Goal: Information Seeking & Learning: Learn about a topic

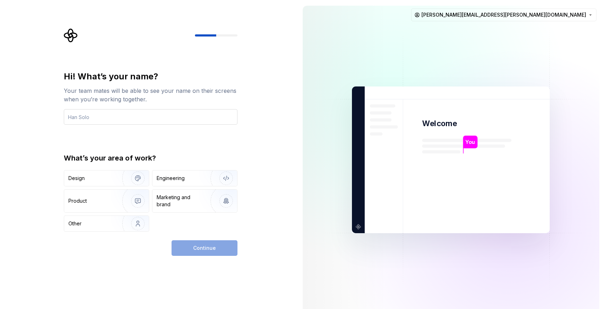
click at [101, 120] on input "text" at bounding box center [151, 117] width 174 height 16
type input "Alex Girvin"
click at [105, 177] on div "Design" at bounding box center [90, 178] width 45 height 7
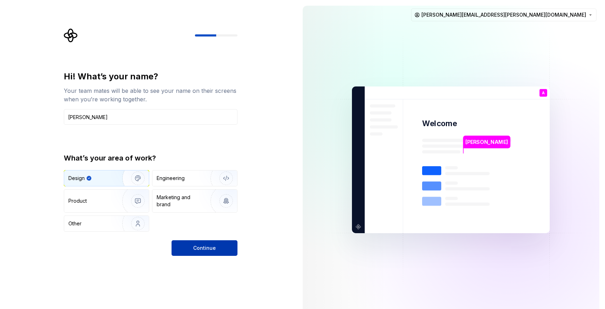
click at [204, 254] on button "Continue" at bounding box center [204, 248] width 66 height 16
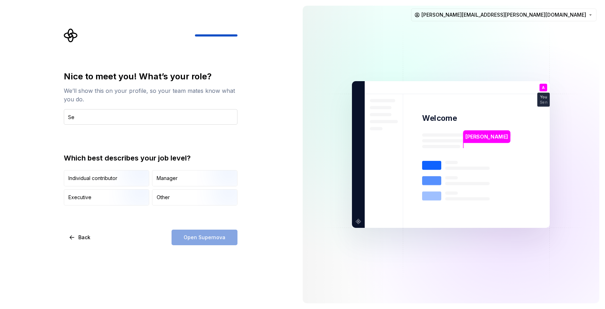
type input "S"
type input "X"
type input "UX Designer"
click at [86, 178] on div "Individual contributor" at bounding box center [92, 178] width 49 height 7
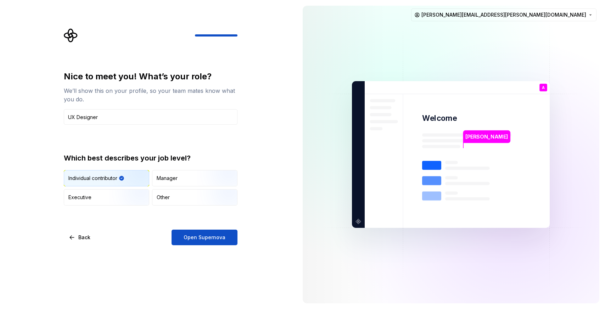
click at [216, 244] on button "Open Supernova" at bounding box center [204, 238] width 66 height 16
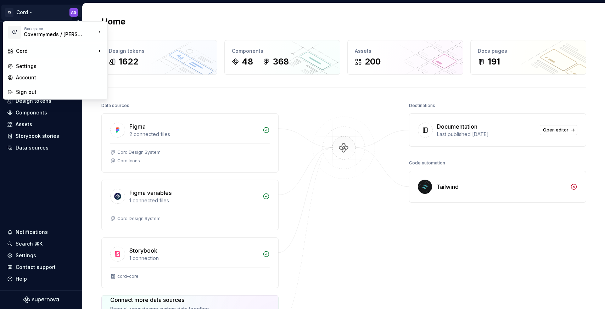
click at [31, 13] on html "C/ Cord AG Home Documentation Analytics Code automation Design system data Desi…" at bounding box center [302, 154] width 605 height 309
click at [92, 32] on div "Workspace Covermymeds / McKesson" at bounding box center [60, 32] width 72 height 11
click at [56, 179] on html "C/ Cord AG Home Documentation Analytics Code automation Design system data Desi…" at bounding box center [302, 154] width 605 height 309
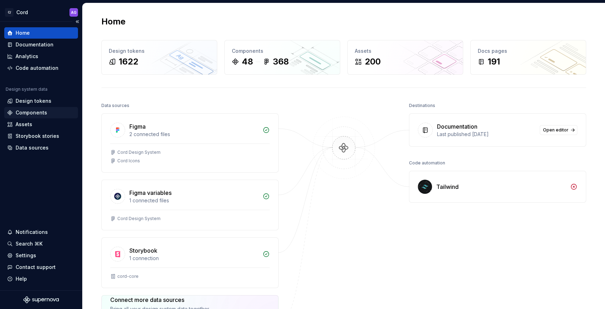
click at [37, 115] on div "Components" at bounding box center [32, 112] width 32 height 7
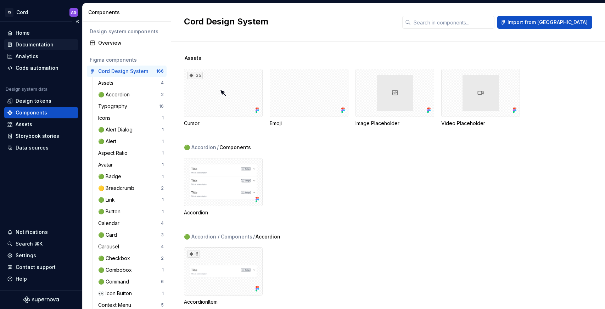
click at [31, 45] on div "Documentation" at bounding box center [35, 44] width 38 height 7
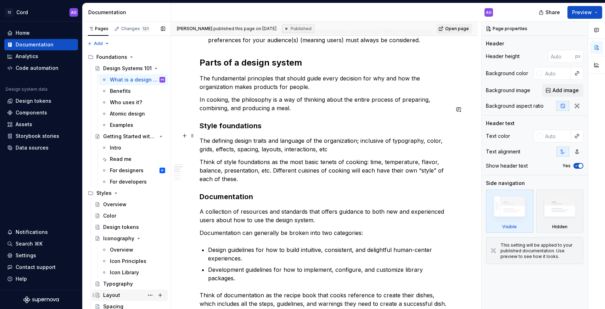
scroll to position [292, 0]
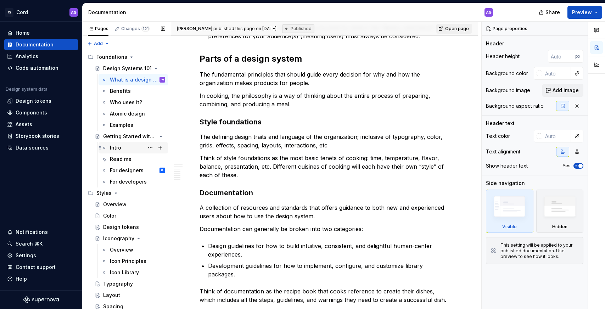
click at [118, 149] on div "Intro" at bounding box center [115, 147] width 11 height 7
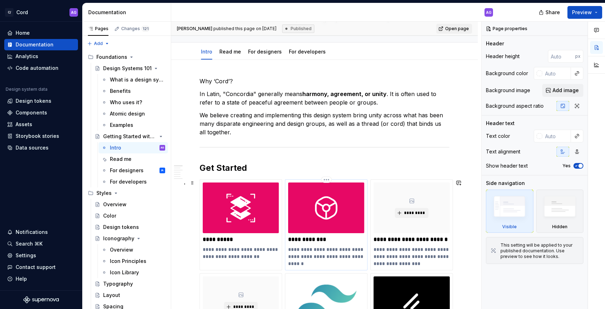
scroll to position [64, 0]
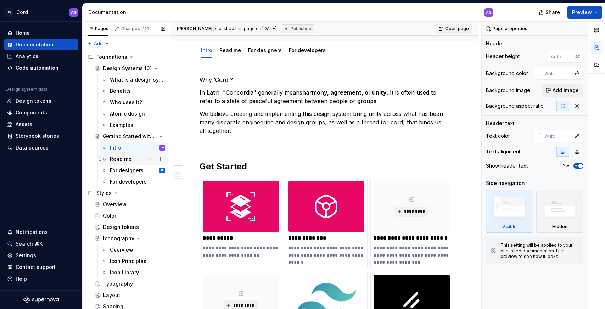
click at [123, 159] on div "Read me" at bounding box center [121, 159] width 22 height 7
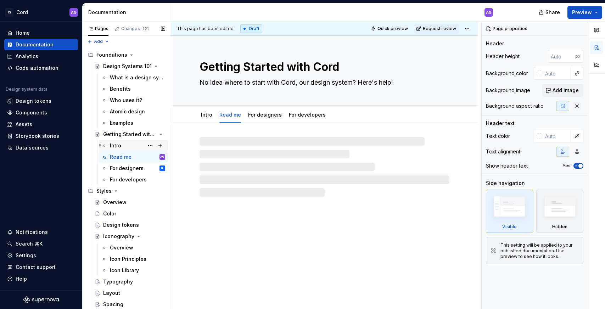
click at [118, 149] on div "Intro" at bounding box center [132, 145] width 69 height 11
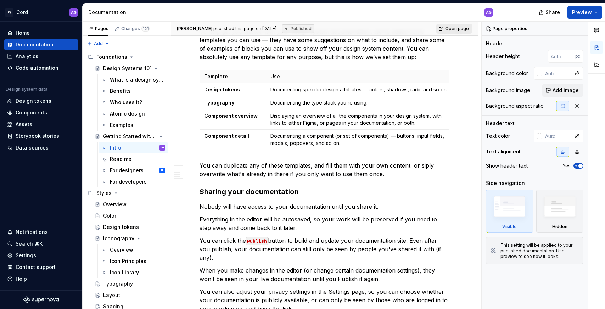
click at [454, 30] on span "Open page" at bounding box center [457, 29] width 24 height 6
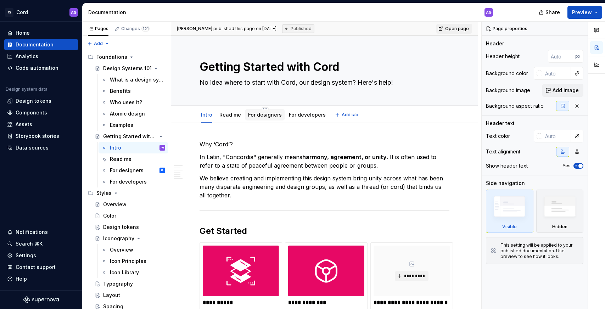
click at [266, 117] on link "For designers" at bounding box center [265, 115] width 34 height 6
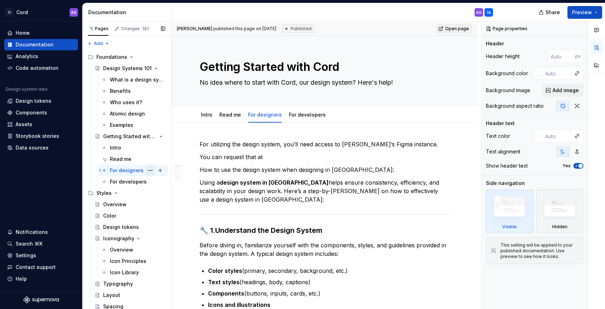
click at [149, 170] on button "Page tree" at bounding box center [150, 170] width 10 height 10
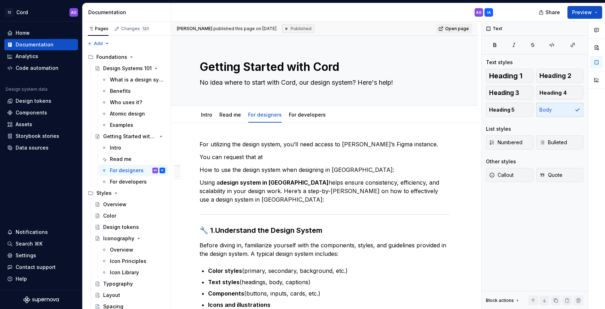
click at [391, 164] on html "C/ Cord AG Home Documentation Analytics Code automation Design system data Desi…" at bounding box center [302, 154] width 605 height 309
click at [594, 84] on div at bounding box center [596, 56] width 17 height 69
click at [595, 82] on button "button" at bounding box center [596, 79] width 13 height 13
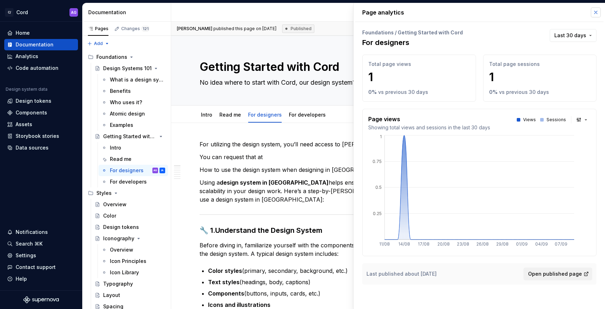
click at [593, 11] on button "button" at bounding box center [596, 12] width 10 height 10
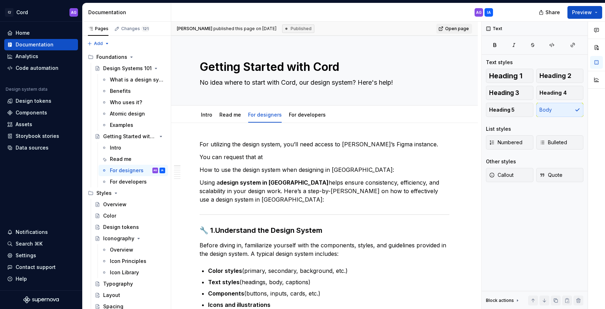
click at [478, 12] on div "AG" at bounding box center [479, 13] width 6 height 6
click at [488, 12] on div "IA" at bounding box center [489, 13] width 4 height 6
click at [75, 12] on html "C/ Cord AG Home Documentation Analytics Code automation Design system data Desi…" at bounding box center [302, 154] width 605 height 309
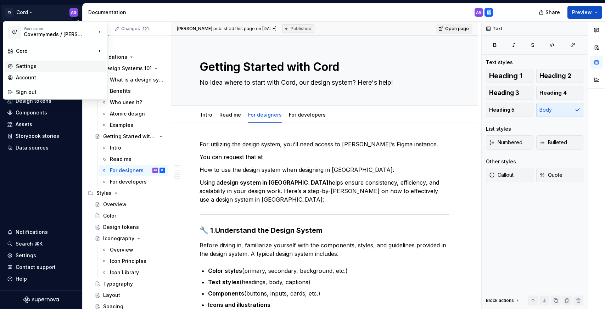
click at [35, 66] on div "Settings" at bounding box center [59, 66] width 87 height 7
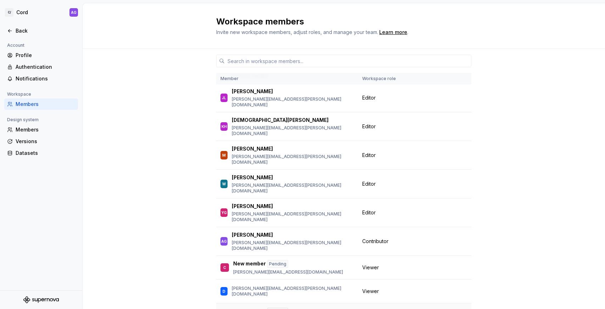
scroll to position [216, 0]
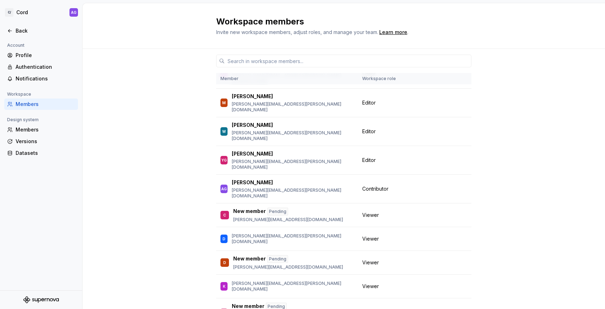
click at [177, 157] on div "Member Workspace role BB Ben Branham ben.branham@covermymeds.com Owner DV Danie…" at bounding box center [344, 202] width 522 height 306
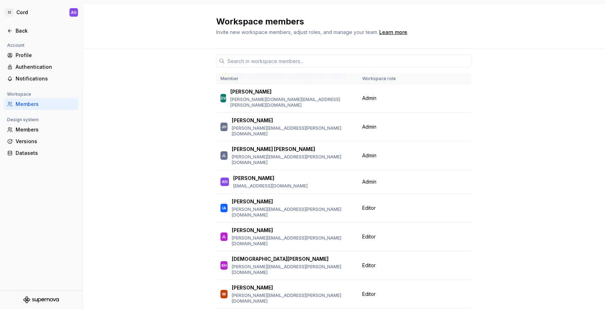
scroll to position [0, 0]
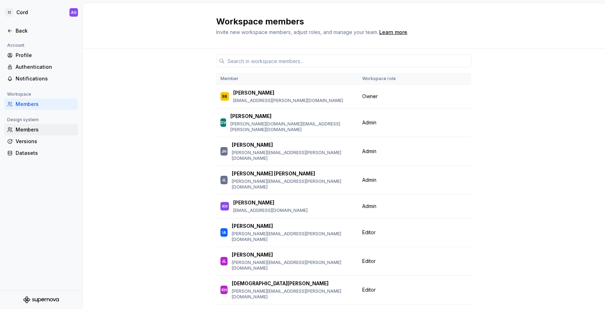
click at [28, 130] on div "Members" at bounding box center [46, 129] width 60 height 7
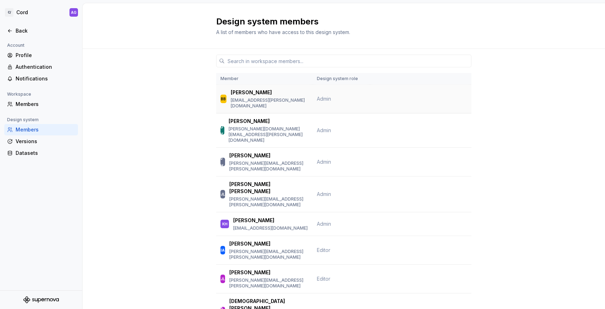
click at [225, 96] on div "BB" at bounding box center [223, 98] width 5 height 7
click at [24, 55] on div "Profile" at bounding box center [46, 55] width 60 height 7
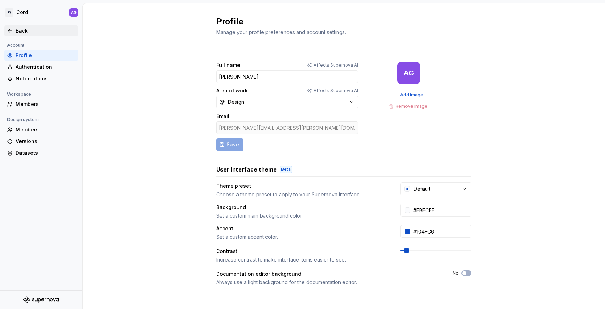
drag, startPoint x: 12, startPoint y: 24, endPoint x: 16, endPoint y: 30, distance: 7.2
click at [13, 24] on div at bounding box center [41, 24] width 82 height 4
click at [16, 30] on div "Back" at bounding box center [46, 30] width 60 height 7
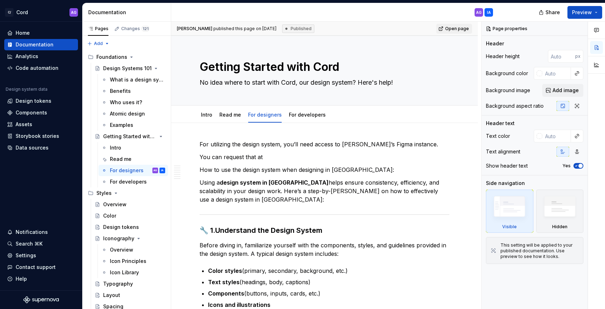
type textarea "*"
click at [19, 33] on div "Home" at bounding box center [23, 32] width 14 height 7
